Goal: Task Accomplishment & Management: Manage account settings

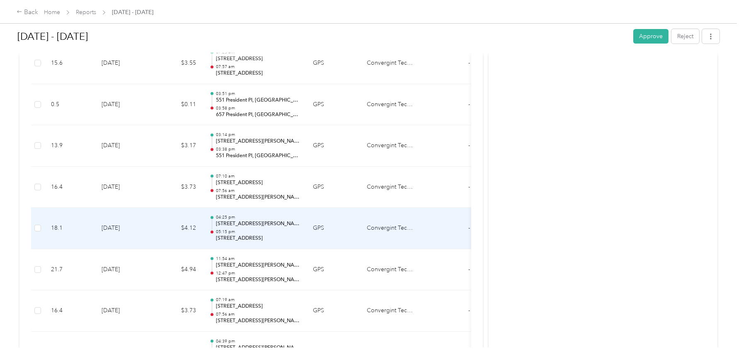
scroll to position [497, 0]
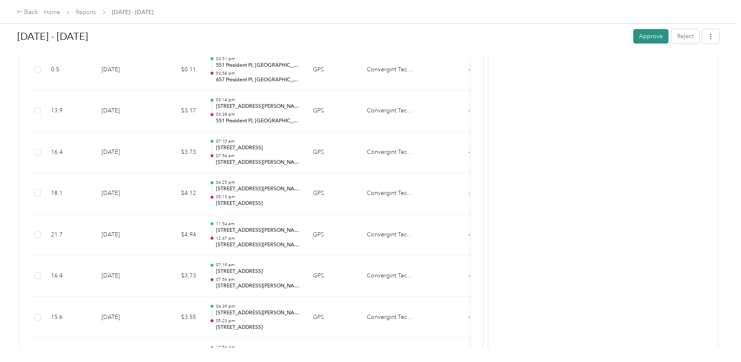
click at [634, 36] on button "Approve" at bounding box center [650, 36] width 35 height 15
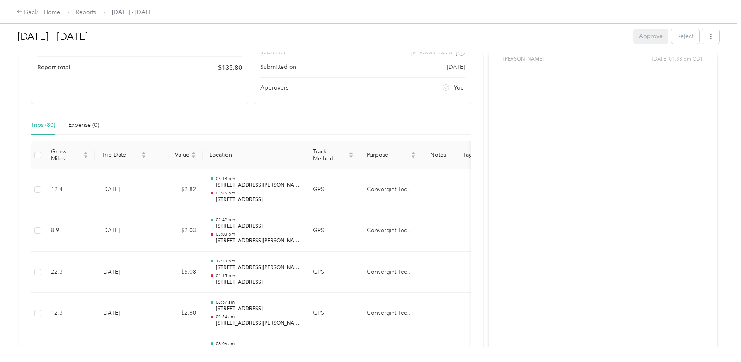
scroll to position [124, 0]
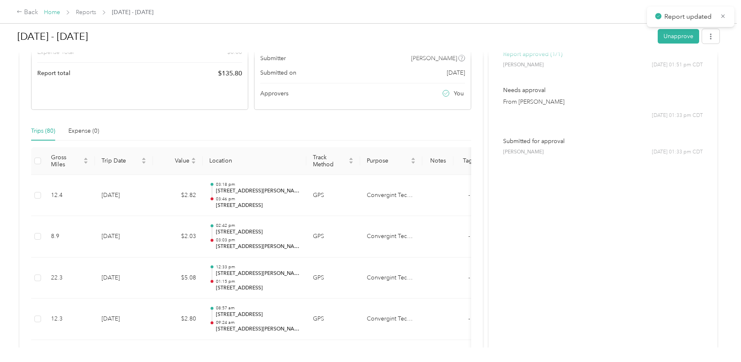
click at [51, 11] on link "Home" at bounding box center [52, 12] width 16 height 7
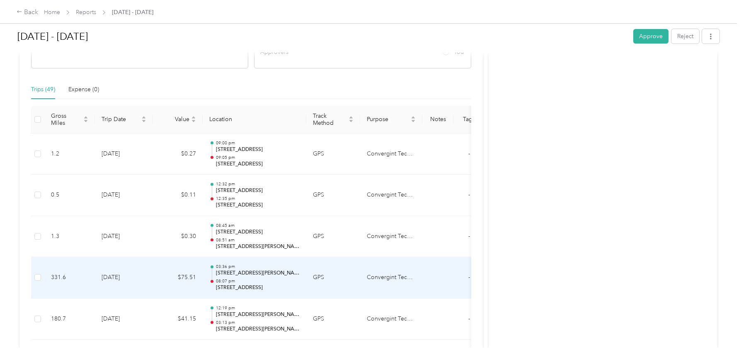
scroll to position [249, 0]
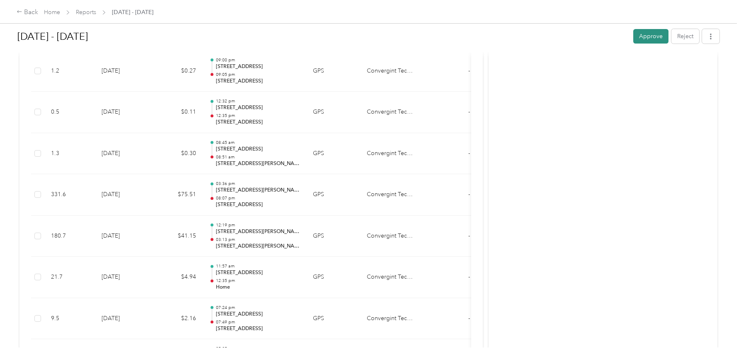
click at [646, 36] on button "Approve" at bounding box center [650, 36] width 35 height 15
